Goal: Navigation & Orientation: Find specific page/section

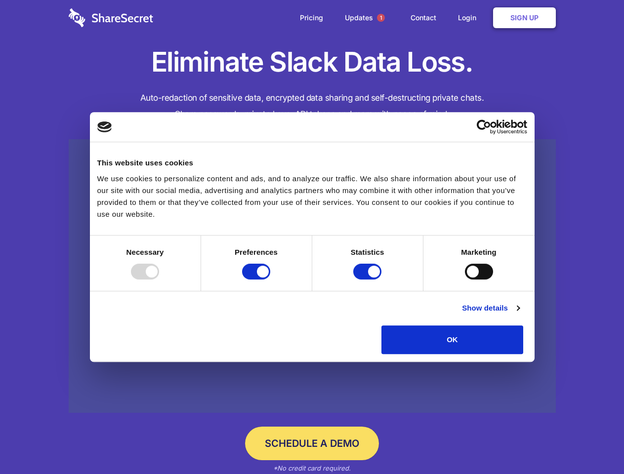
click at [159, 280] on div at bounding box center [145, 272] width 28 height 16
click at [270, 280] on input "Preferences" at bounding box center [256, 272] width 28 height 16
checkbox input "false"
click at [369, 280] on input "Statistics" at bounding box center [367, 272] width 28 height 16
checkbox input "false"
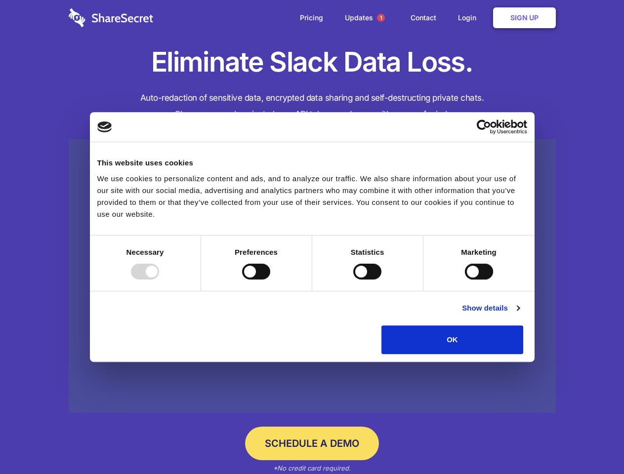
click at [465, 280] on input "Marketing" at bounding box center [479, 272] width 28 height 16
checkbox input "true"
click at [519, 314] on link "Show details" at bounding box center [490, 308] width 57 height 12
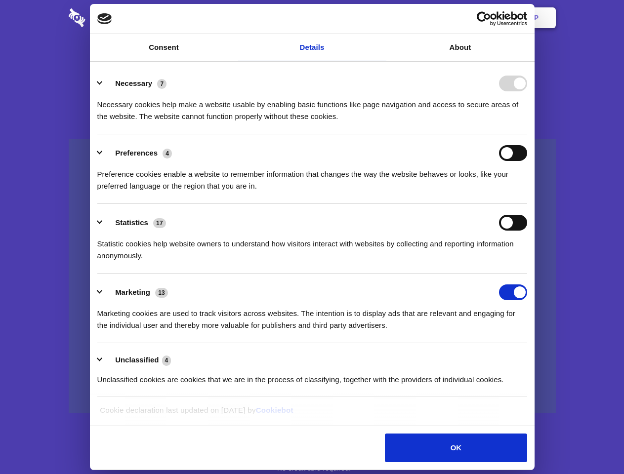
click at [527, 123] on div "Necessary cookies help make a website usable by enabling basic functions like p…" at bounding box center [312, 106] width 430 height 31
click at [380, 18] on span "1" at bounding box center [381, 18] width 8 height 8
